Goal: Information Seeking & Learning: Learn about a topic

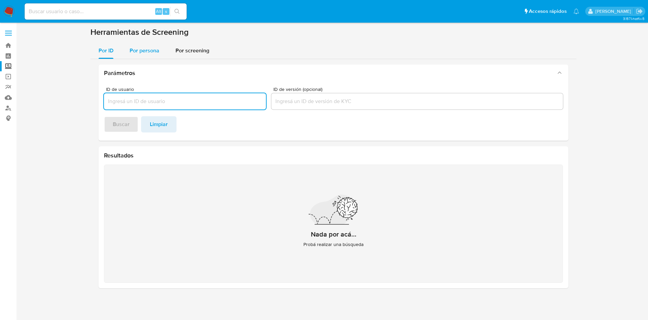
click at [148, 53] on span "Por persona" at bounding box center [145, 51] width 30 height 8
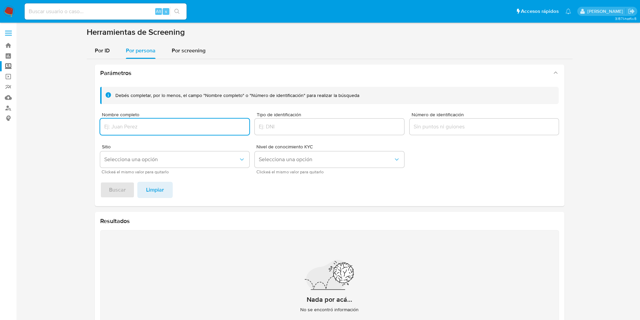
click at [161, 126] on input "Nombre completo" at bounding box center [175, 126] width 150 height 9
type input "JOSE GABRIEL ARCINIEGA CASTRO"
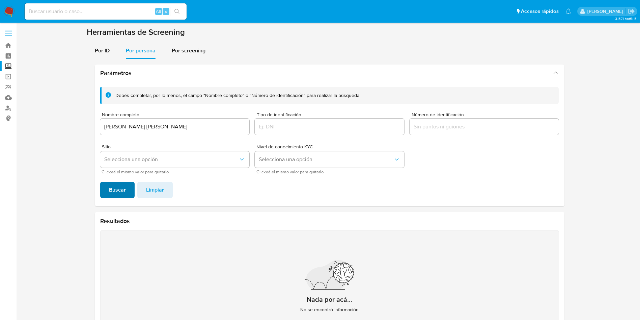
click at [119, 187] on span "Buscar" at bounding box center [117, 189] width 17 height 15
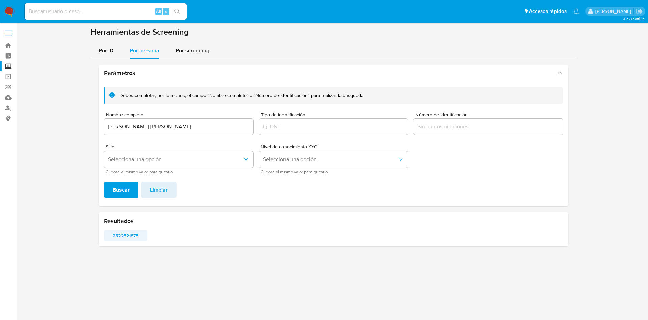
click at [130, 234] on span "2522521875" at bounding box center [126, 235] width 34 height 9
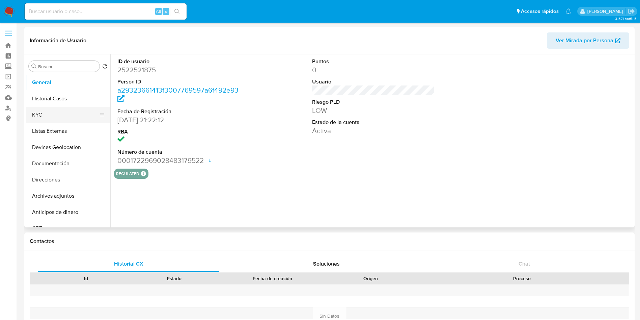
select select "10"
click at [63, 109] on button "KYC" at bounding box center [65, 115] width 79 height 16
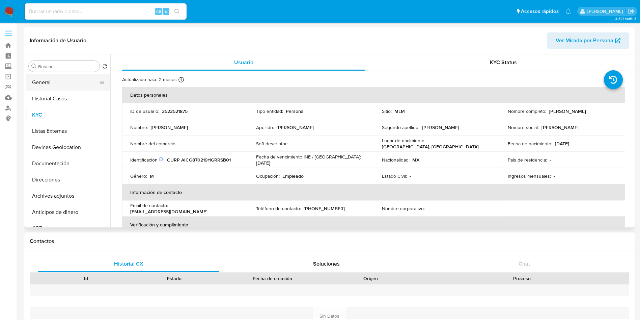
click at [63, 84] on button "General" at bounding box center [65, 82] width 79 height 16
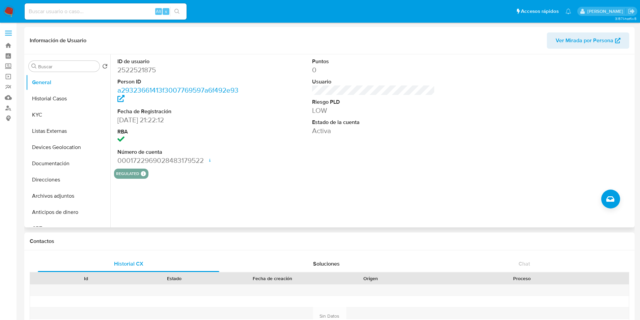
click at [142, 74] on dd "2522521875" at bounding box center [178, 69] width 123 height 9
copy dd "2522521875"
click at [78, 96] on button "Historial Casos" at bounding box center [65, 98] width 79 height 16
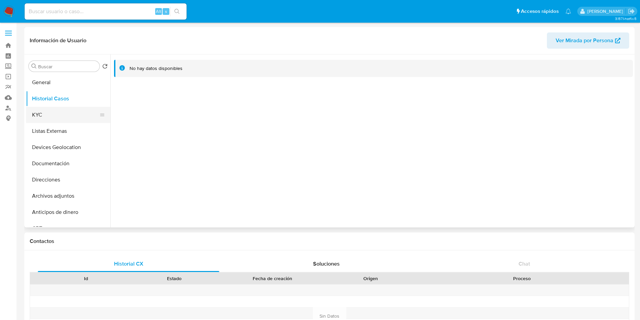
click at [74, 111] on button "KYC" at bounding box center [65, 115] width 79 height 16
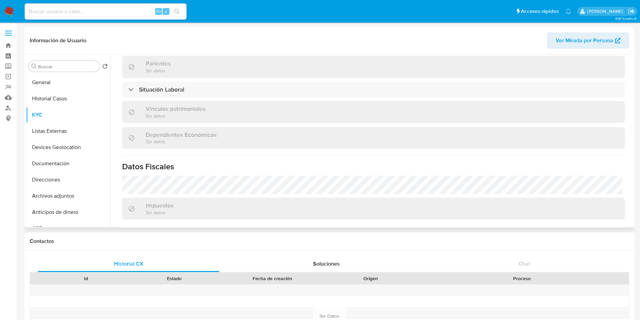
scroll to position [345, 0]
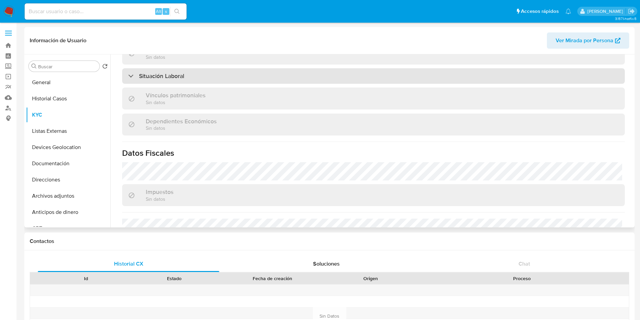
click at [247, 73] on div "Situación Laboral" at bounding box center [373, 76] width 503 height 16
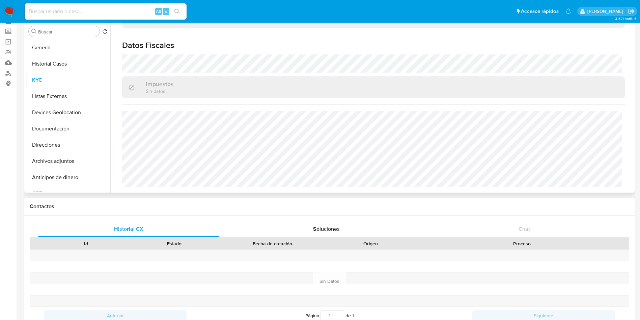
scroll to position [51, 0]
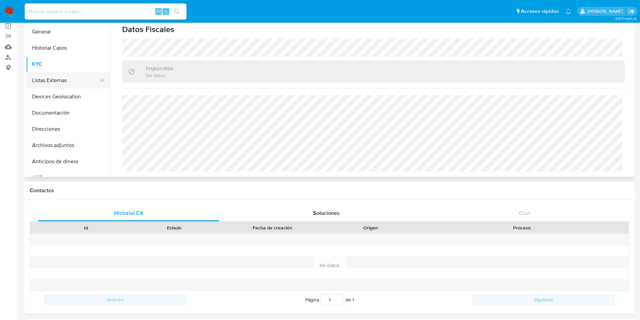
click at [65, 79] on button "Listas Externas" at bounding box center [65, 80] width 79 height 16
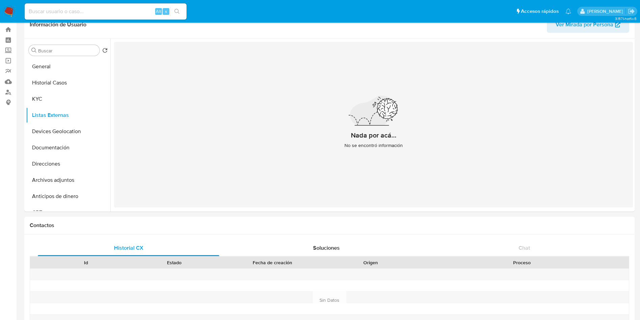
scroll to position [0, 0]
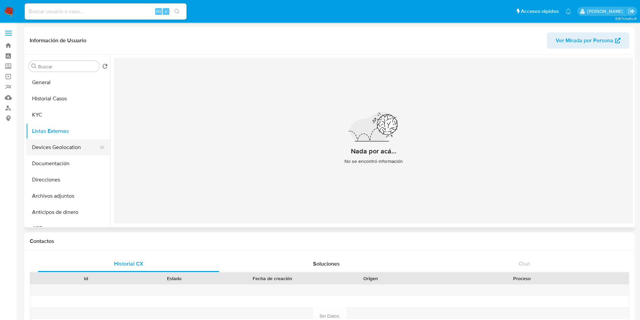
click at [59, 140] on button "Devices Geolocation" at bounding box center [65, 147] width 79 height 16
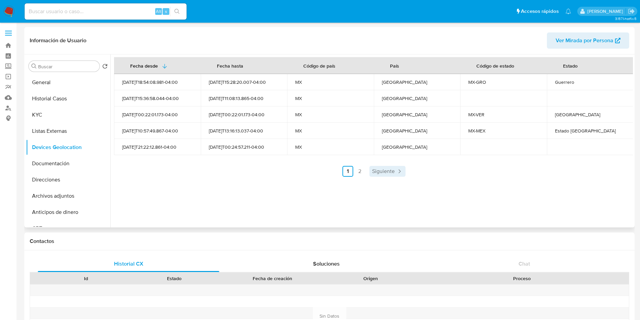
click at [371, 166] on link "Siguiente" at bounding box center [388, 171] width 36 height 11
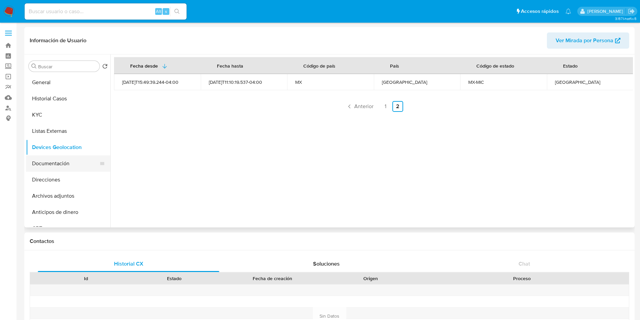
click at [59, 158] on button "Documentación" at bounding box center [65, 163] width 79 height 16
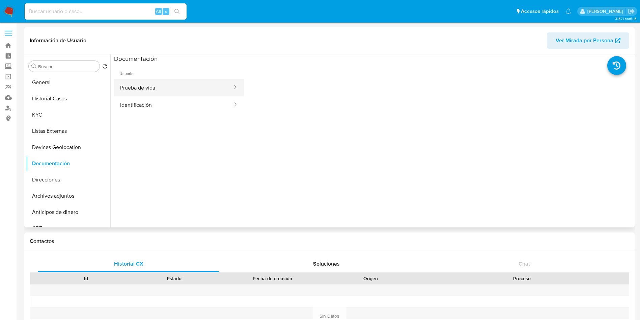
click at [170, 91] on button "Prueba de vida" at bounding box center [173, 87] width 119 height 17
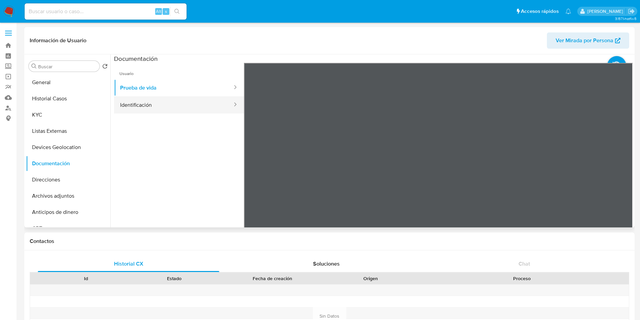
click at [158, 108] on button "Identificación" at bounding box center [173, 104] width 119 height 17
click at [624, 171] on icon at bounding box center [625, 173] width 14 height 14
click at [256, 172] on icon at bounding box center [253, 173] width 14 height 14
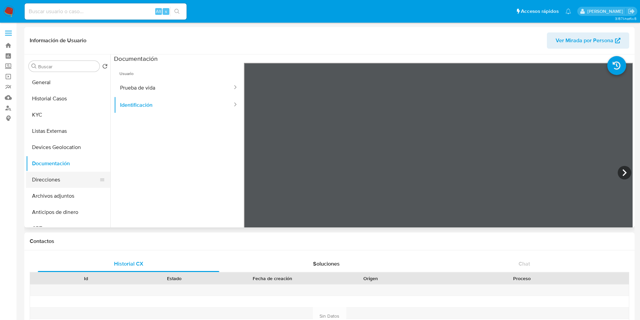
click at [56, 179] on button "Direcciones" at bounding box center [65, 179] width 79 height 16
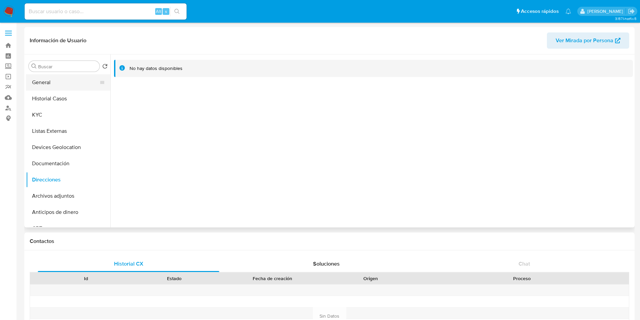
click at [60, 87] on button "General" at bounding box center [65, 82] width 79 height 16
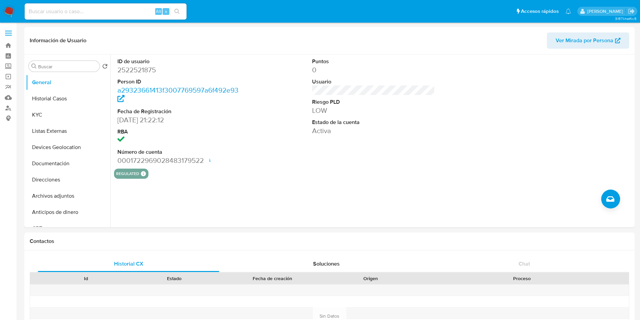
click at [491, 167] on div "ID de usuario 2522521875 Person ID a29323661413f3007769597a6f492e93 Fecha de Re…" at bounding box center [373, 111] width 519 height 114
click at [44, 101] on button "Historial Casos" at bounding box center [65, 98] width 79 height 16
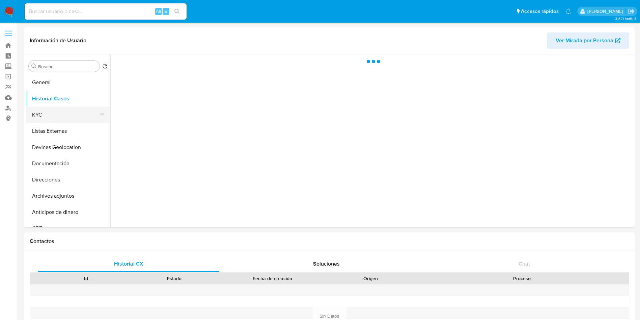
click at [41, 116] on button "KYC" at bounding box center [65, 115] width 79 height 16
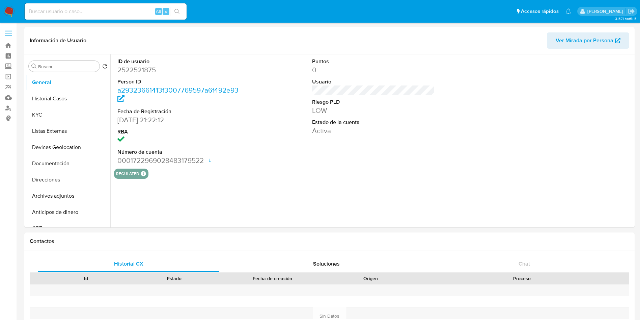
select select "10"
click at [86, 11] on input at bounding box center [106, 11] width 162 height 9
paste input "292864564"
type input "292864564"
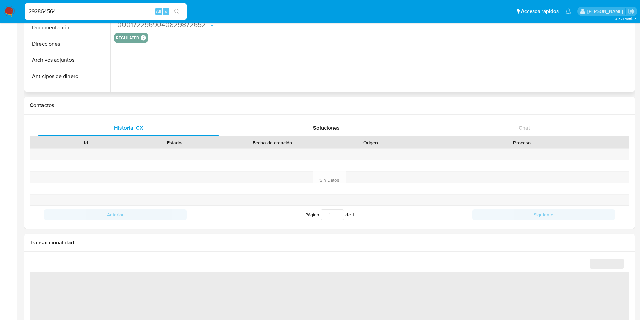
select select "10"
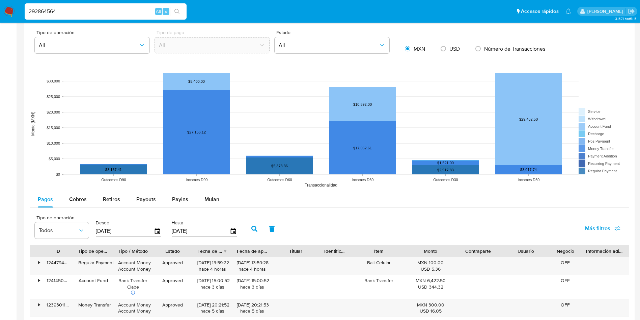
scroll to position [506, 0]
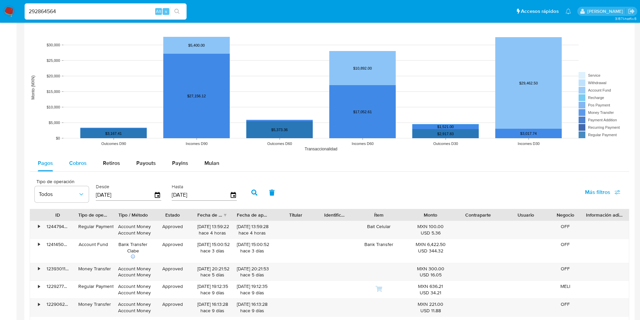
click at [83, 162] on span "Cobros" at bounding box center [78, 163] width 18 height 8
select select "10"
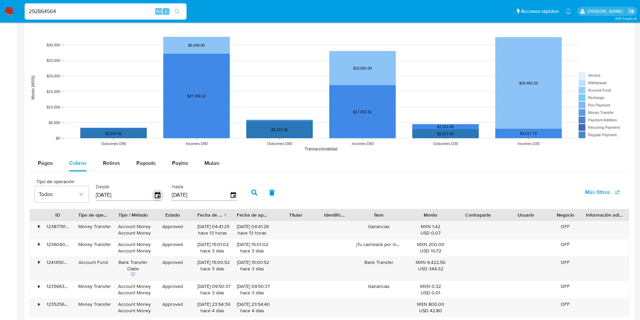
click at [156, 195] on icon "button" at bounding box center [158, 195] width 12 height 12
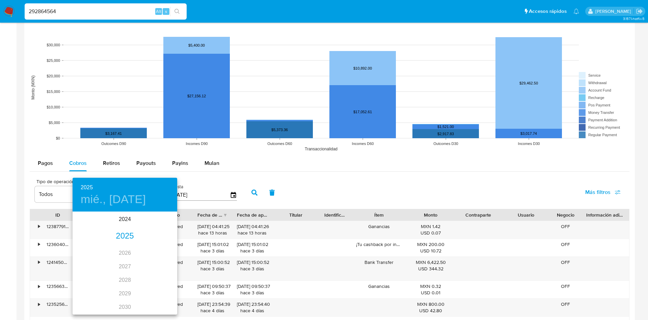
click at [118, 200] on h4 "mié., jun. 4" at bounding box center [113, 199] width 65 height 14
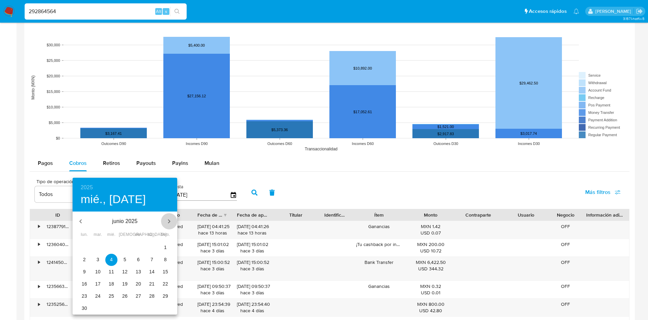
click at [166, 220] on icon "button" at bounding box center [169, 221] width 8 height 8
click at [136, 270] on p "18" at bounding box center [138, 271] width 5 height 7
type input "18/07/2025"
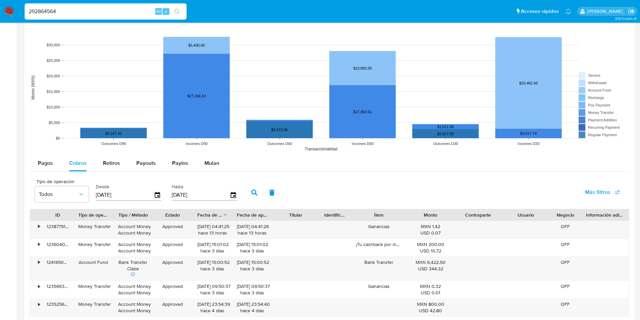
click at [251, 190] on button "button" at bounding box center [255, 192] width 18 height 16
